Goal: Obtain resource: Obtain resource

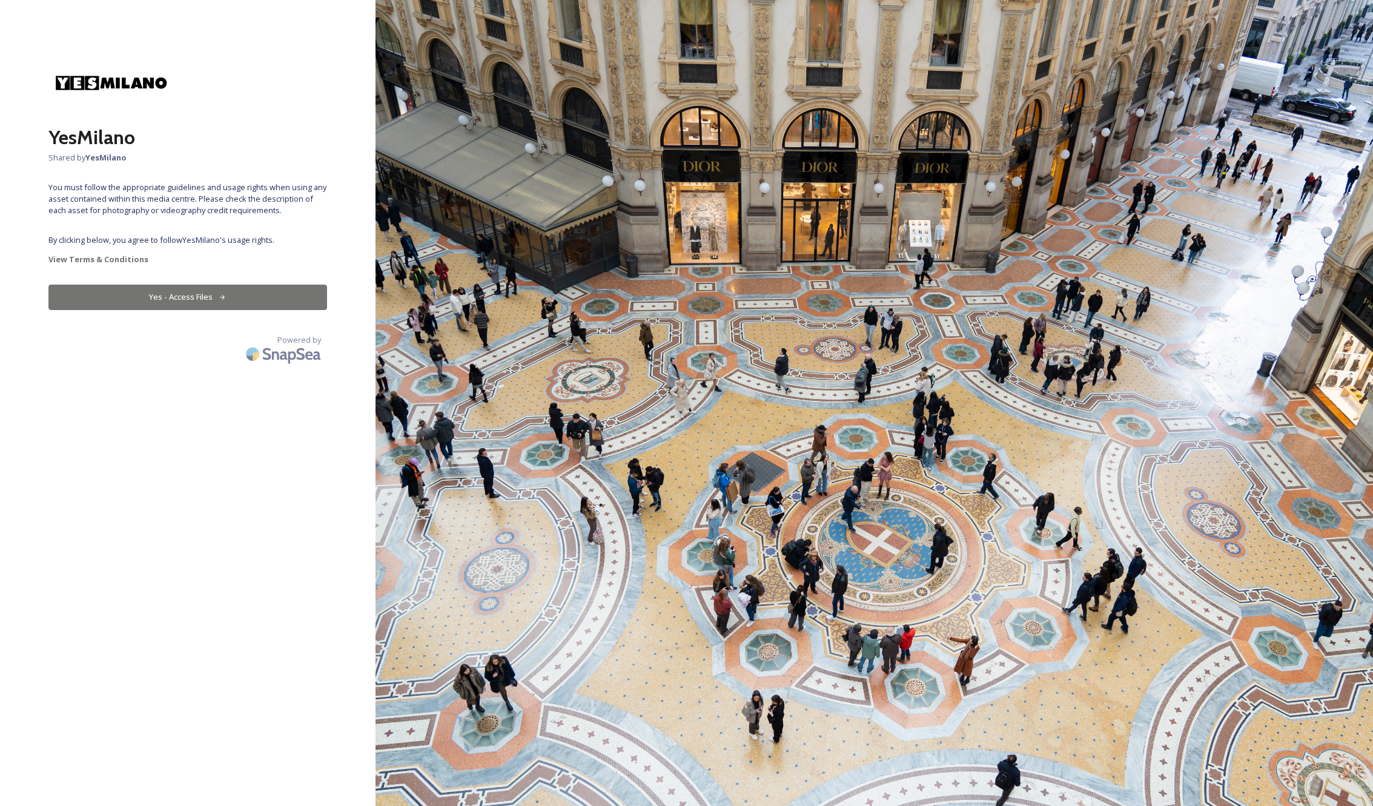
click at [182, 299] on button "Yes - Access Files" at bounding box center [187, 297] width 279 height 25
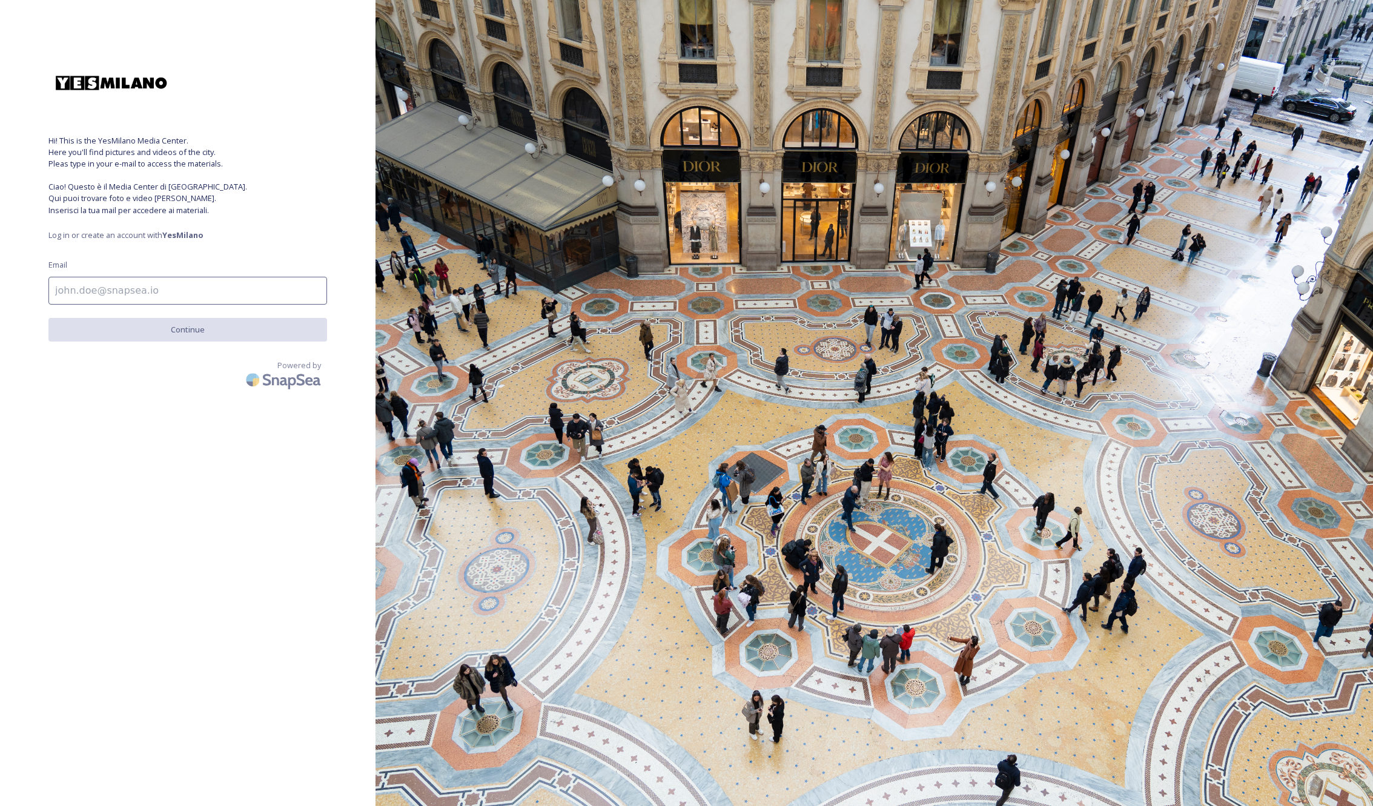
click at [121, 291] on input at bounding box center [187, 291] width 279 height 28
click at [184, 236] on strong "YesMilano" at bounding box center [182, 235] width 41 height 11
click at [95, 288] on input at bounding box center [187, 291] width 279 height 28
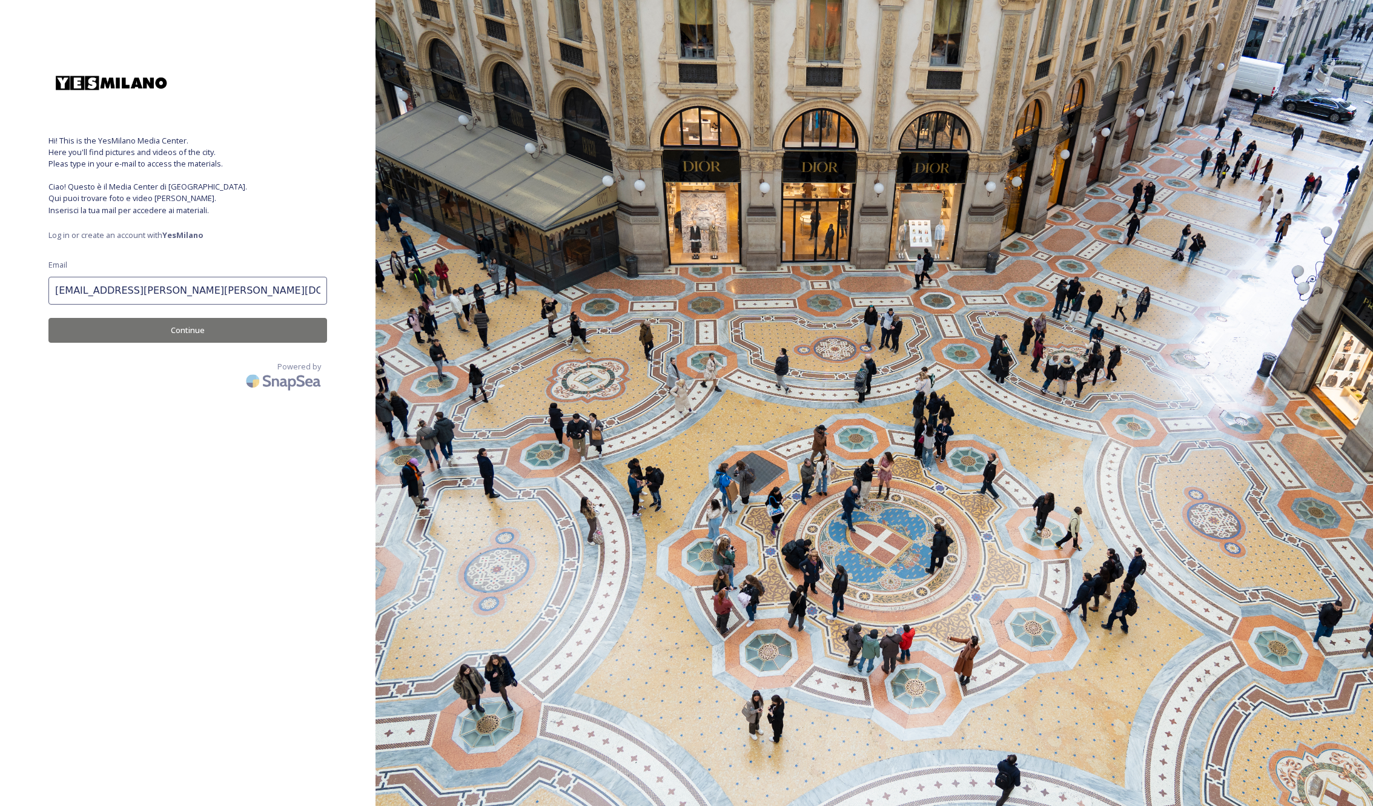
type input "[EMAIL_ADDRESS][PERSON_NAME][PERSON_NAME][DOMAIN_NAME]"
click at [161, 331] on button "Continue" at bounding box center [187, 330] width 279 height 25
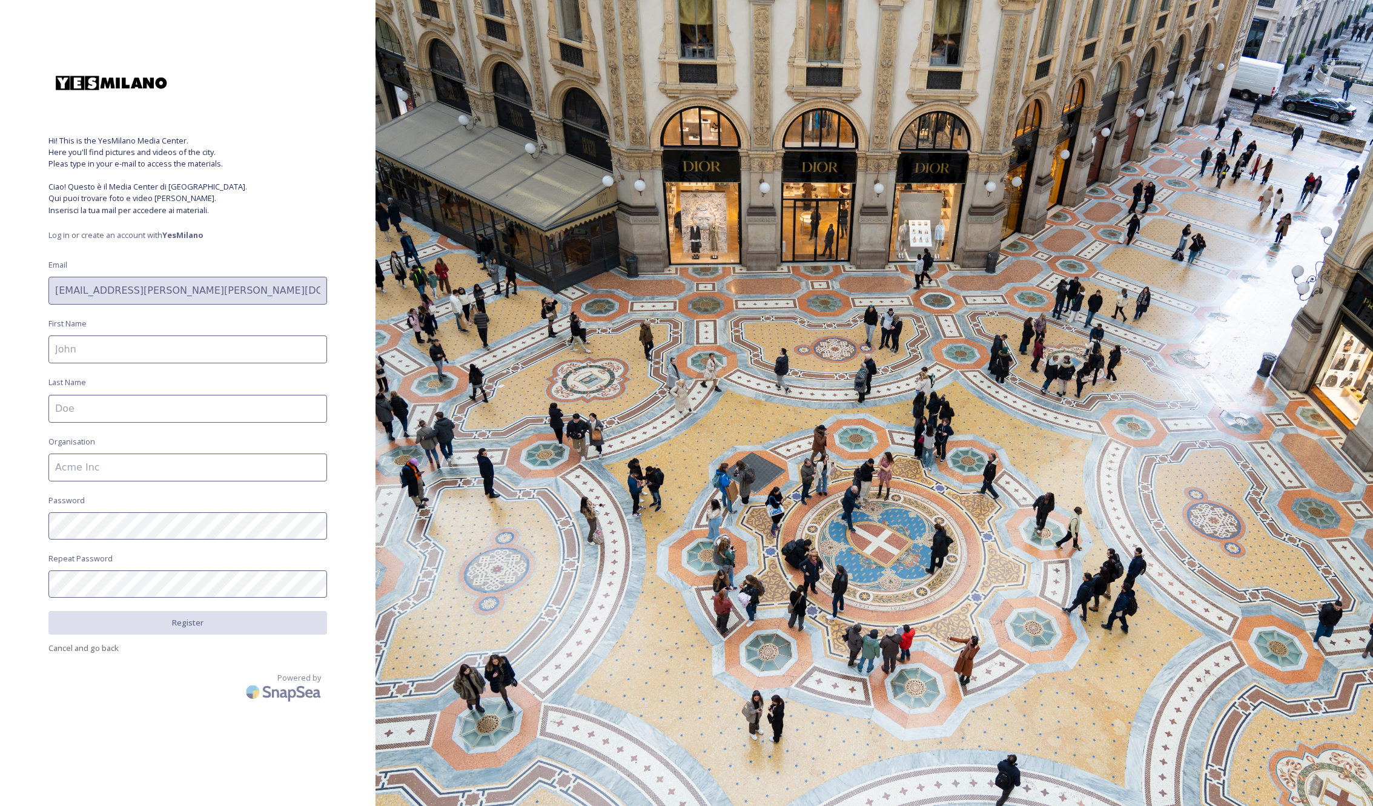
click at [106, 348] on input at bounding box center [187, 350] width 279 height 28
type input "Elgin"
type input "[PERSON_NAME]"
type input "Merian"
click at [124, 623] on button "Register" at bounding box center [187, 623] width 279 height 25
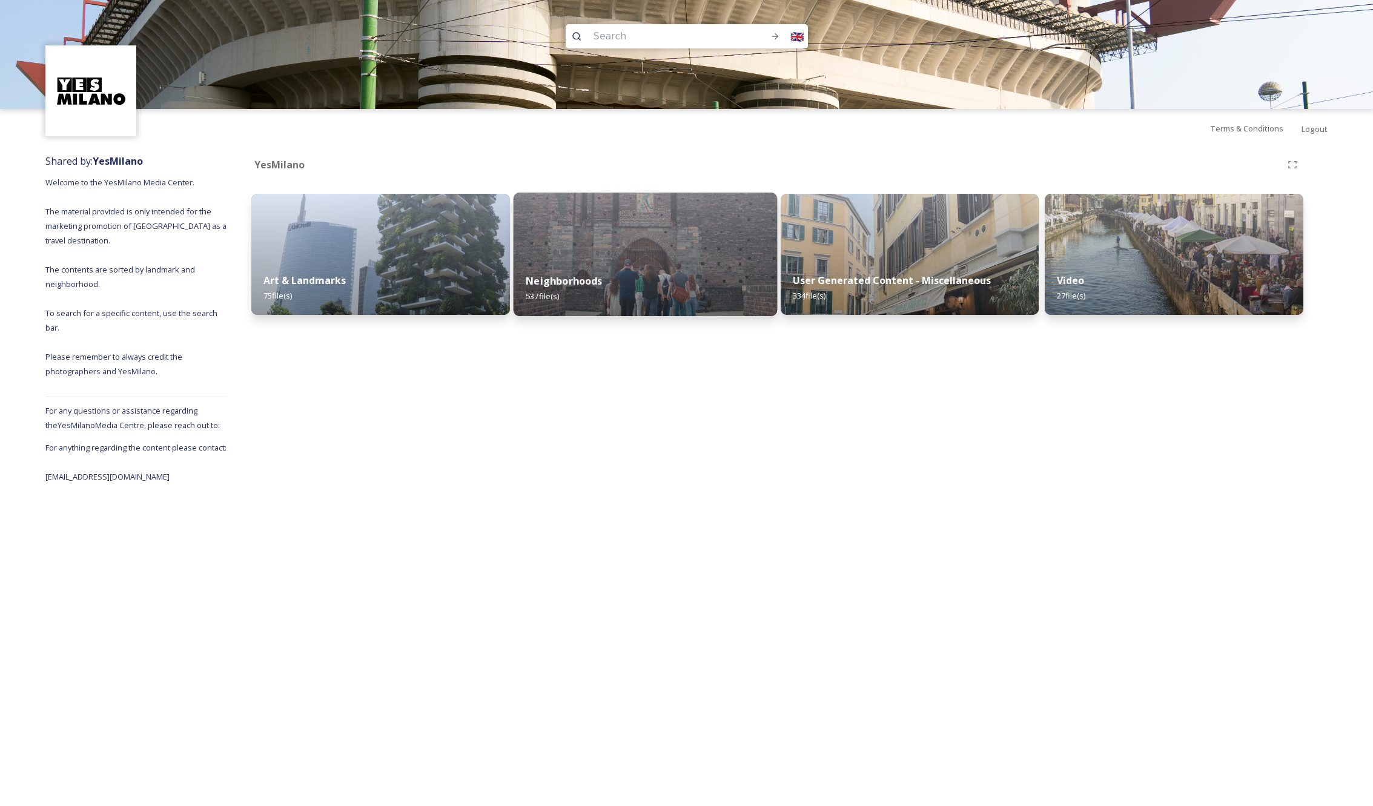
click at [663, 263] on div "Neighborhoods 537 file(s)" at bounding box center [644, 288] width 263 height 55
